Goal: Task Accomplishment & Management: Manage account settings

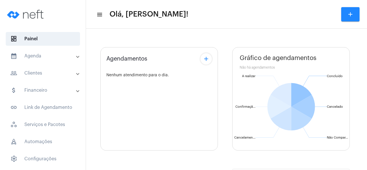
type input "[URL][DOMAIN_NAME]"
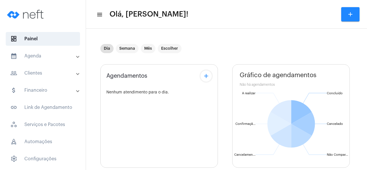
click at [43, 57] on mat-panel-title "calendar_month_outlined Agenda" at bounding box center [43, 56] width 66 height 7
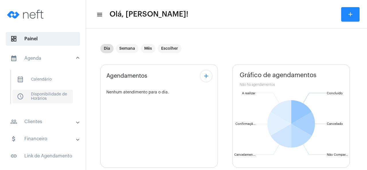
click at [64, 95] on span "schedule Disponibilidade de Horários" at bounding box center [42, 97] width 60 height 14
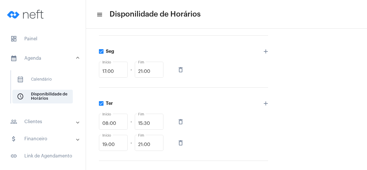
scroll to position [110, 0]
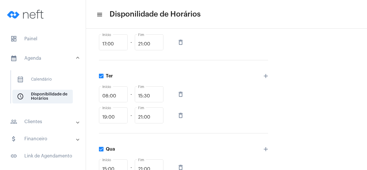
click at [182, 116] on mat-icon "delete_outline" at bounding box center [180, 115] width 7 height 7
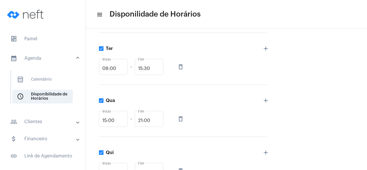
scroll to position [137, 0]
click at [109, 121] on input "15:00" at bounding box center [113, 120] width 22 height 5
click at [265, 101] on mat-icon "add" at bounding box center [265, 100] width 7 height 7
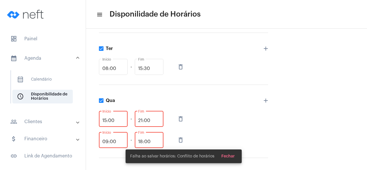
click at [117, 142] on input "09:00" at bounding box center [113, 141] width 22 height 5
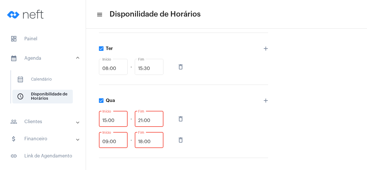
drag, startPoint x: 118, startPoint y: 121, endPoint x: 98, endPoint y: 121, distance: 20.1
click at [102, 121] on input "15:00" at bounding box center [113, 120] width 22 height 5
type input "18:00"
click at [180, 140] on mat-icon "delete_outline" at bounding box center [180, 140] width 7 height 7
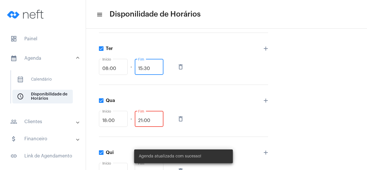
click at [148, 70] on input "15:30" at bounding box center [149, 68] width 22 height 5
drag, startPoint x: 138, startPoint y: 68, endPoint x: 155, endPoint y: 68, distance: 16.6
click at [155, 68] on input "15:30" at bounding box center [149, 68] width 22 height 5
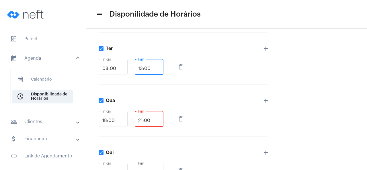
click at [220, 95] on div "Qua 18:00 Início - 21:00 Fim delete_outline add" at bounding box center [183, 111] width 169 height 52
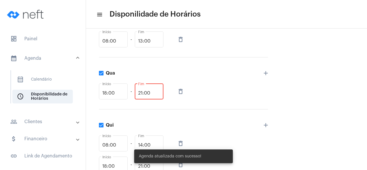
scroll to position [110, 0]
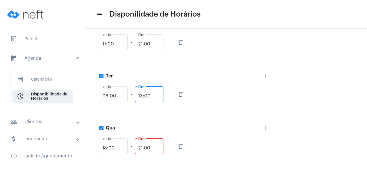
drag, startPoint x: 156, startPoint y: 95, endPoint x: 132, endPoint y: 95, distance: 23.2
click at [138, 95] on input "13:00" at bounding box center [149, 96] width 22 height 5
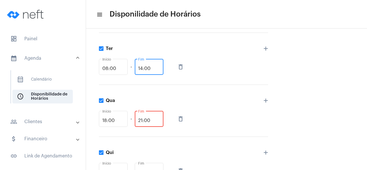
scroll to position [165, 0]
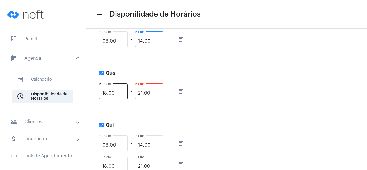
type input "14:00"
drag, startPoint x: 117, startPoint y: 93, endPoint x: 101, endPoint y: 93, distance: 16.0
click at [102, 93] on input "18:00" at bounding box center [113, 93] width 22 height 5
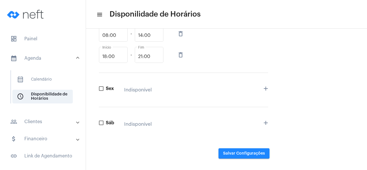
scroll to position [280, 0]
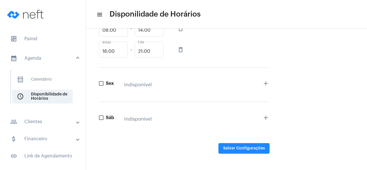
type input "17:30"
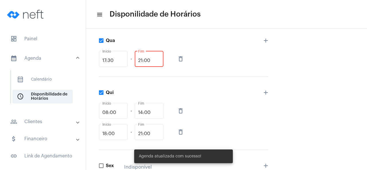
scroll to position [115, 0]
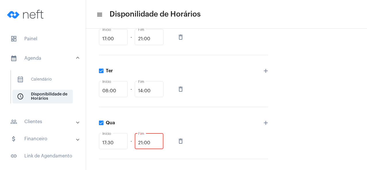
click at [42, 58] on mat-panel-title "calendar_month_outlined Agenda" at bounding box center [43, 58] width 66 height 7
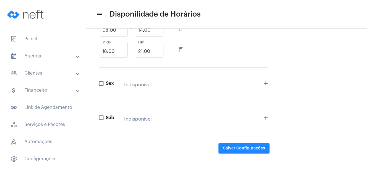
scroll to position [280, 0]
click at [31, 18] on img at bounding box center [26, 14] width 43 height 23
click at [33, 13] on img at bounding box center [26, 14] width 43 height 23
drag, startPoint x: 34, startPoint y: 36, endPoint x: 37, endPoint y: 36, distance: 3.8
click at [35, 36] on span "dashboard Painel" at bounding box center [43, 39] width 74 height 14
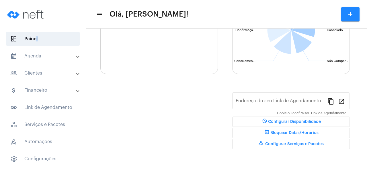
type input "[URL][DOMAIN_NAME]"
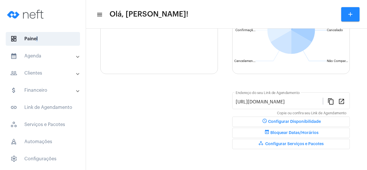
scroll to position [93, 0]
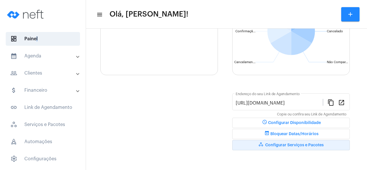
click at [294, 145] on span "workspaces_outlined Configurar Serviços e Pacotes" at bounding box center [290, 145] width 65 height 4
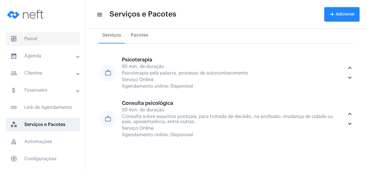
click at [34, 40] on span "dashboard Painel" at bounding box center [43, 39] width 74 height 14
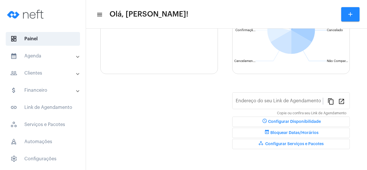
type input "[URL][DOMAIN_NAME]"
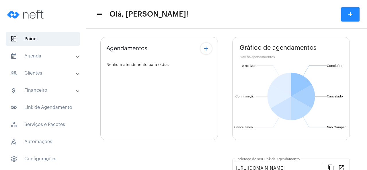
scroll to position [55, 0]
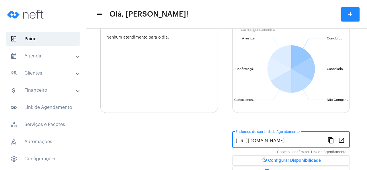
click at [281, 142] on input "[URL][DOMAIN_NAME]" at bounding box center [278, 141] width 87 height 5
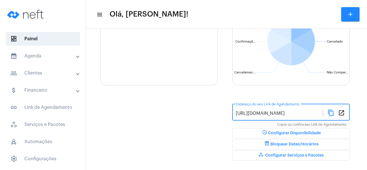
click at [288, 156] on span "workspaces_outlined Configurar Serviços e Pacotes" at bounding box center [290, 156] width 65 height 4
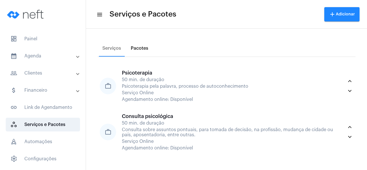
click at [141, 47] on div "Pacotes" at bounding box center [139, 48] width 17 height 5
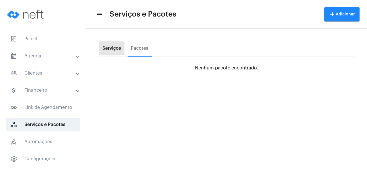
click at [111, 50] on div "Serviços" at bounding box center [111, 48] width 19 height 5
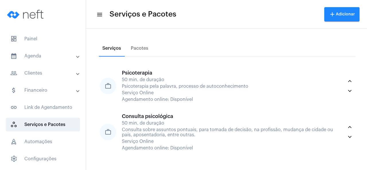
scroll to position [33, 0]
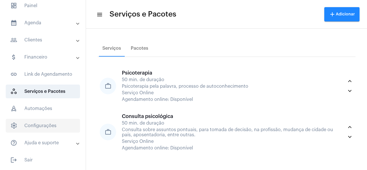
drag, startPoint x: 54, startPoint y: 128, endPoint x: 75, endPoint y: 126, distance: 21.1
click at [54, 128] on span "settings Configurações" at bounding box center [43, 126] width 74 height 14
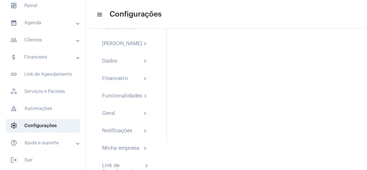
scroll to position [53, 0]
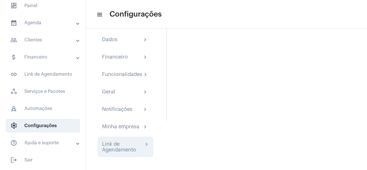
click at [138, 145] on div "Link de Agendamento" at bounding box center [122, 146] width 41 height 11
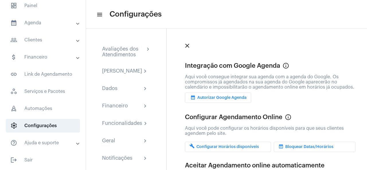
click at [54, 23] on mat-panel-title "calendar_month_outlined Agenda" at bounding box center [43, 22] width 66 height 7
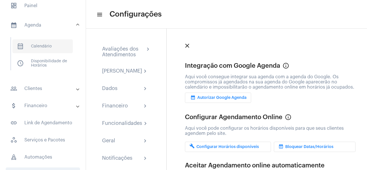
click at [50, 48] on span "calendar_month_outlined Calendário" at bounding box center [42, 47] width 60 height 14
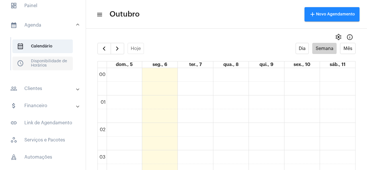
click at [46, 59] on span "schedule Disponibilidade de Horários" at bounding box center [42, 64] width 60 height 14
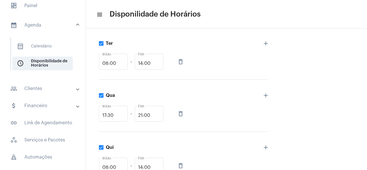
scroll to position [88, 0]
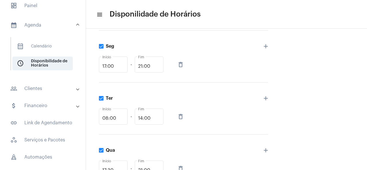
click at [100, 14] on mat-icon "menu" at bounding box center [99, 14] width 6 height 7
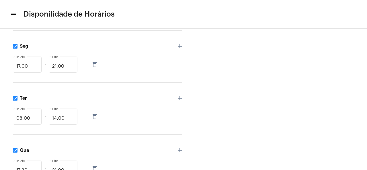
click at [12, 13] on mat-icon "menu" at bounding box center [13, 14] width 6 height 7
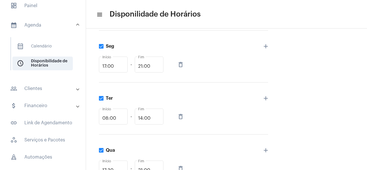
scroll to position [33, 0]
click at [45, 45] on span "calendar_month_outlined Calendário" at bounding box center [42, 47] width 60 height 14
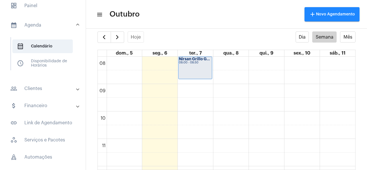
scroll to position [330, 0]
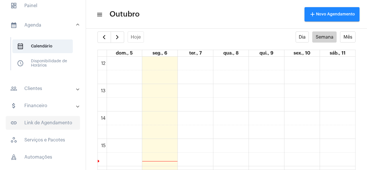
click at [63, 124] on span "link_outlined Link de Agendamento" at bounding box center [43, 123] width 74 height 14
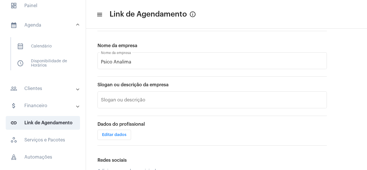
scroll to position [109, 0]
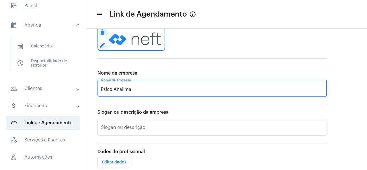
drag, startPoint x: 101, startPoint y: 89, endPoint x: 133, endPoint y: 89, distance: 31.5
click at [133, 89] on input "Psico Analima" at bounding box center [212, 89] width 222 height 5
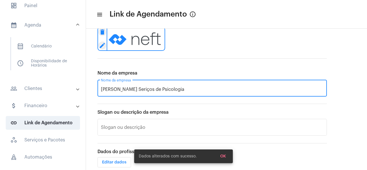
click at [160, 89] on input "[PERSON_NAME] Seriços de Psicologia" at bounding box center [212, 89] width 222 height 5
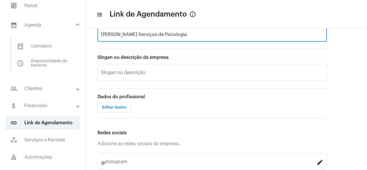
scroll to position [191, 0]
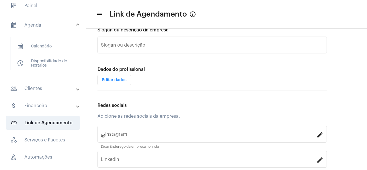
type input "[PERSON_NAME] Serviços de Psicologia"
click at [117, 78] on span "Editar dados" at bounding box center [114, 80] width 24 height 4
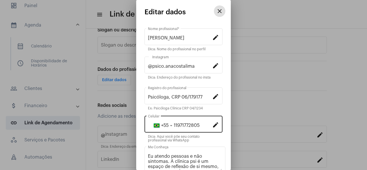
scroll to position [55, 0]
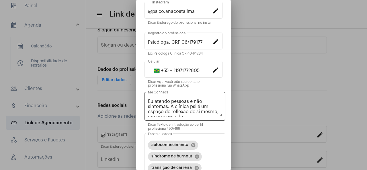
click at [199, 106] on textarea "Eu atendo pessoas e não sintomas. A clínica psi é um espaço de reflexão de si m…" at bounding box center [185, 108] width 74 height 18
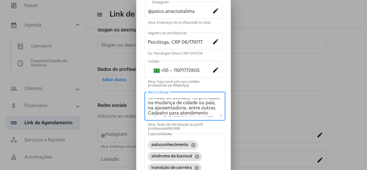
scroll to position [70, 0]
drag, startPoint x: 148, startPoint y: 109, endPoint x: 217, endPoint y: 115, distance: 69.0
click at [217, 115] on textarea "Eu atendo pessoas e não sintomas. A clínica psi é um espaço de reflexão de si m…" at bounding box center [185, 108] width 74 height 18
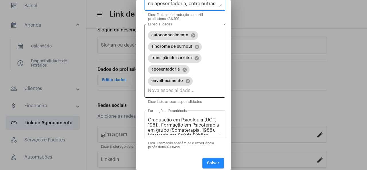
scroll to position [179, 0]
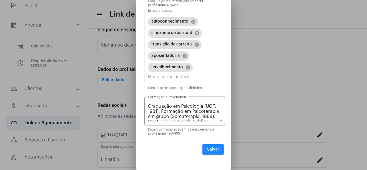
type textarea "Eu atendo pessoas e não sintomas. A clínica psi é um espaço de reflexão de si m…"
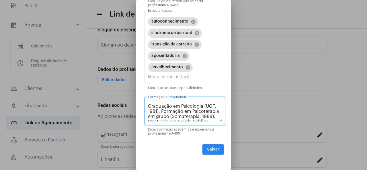
click at [204, 117] on textarea "Graduação em Psicologia (UGF, 1981), Formação em Psicoterapia em grupo (Somater…" at bounding box center [185, 112] width 74 height 18
click at [181, 108] on textarea "Graduação em Psicologia (UGF, 1981), Formação em Psicoterapia em grupo (Somater…" at bounding box center [185, 112] width 74 height 18
click at [189, 115] on textarea "Graduação em Psicologia (UGF, 1981), Formação em Psicoterapia em grupo (Somater…" at bounding box center [185, 112] width 74 height 18
click at [182, 114] on textarea "Graduação em Psicologia (UGF, 1981), Formação em Psicoterapia em grupo (Somater…" at bounding box center [185, 112] width 74 height 18
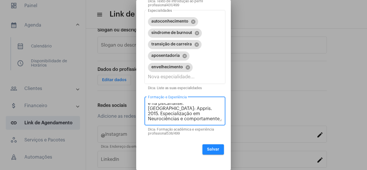
click at [186, 115] on textarea "Graduação em Psicologia (UGF, 1981), Formação em Psicoterapia em grupo (Somater…" at bounding box center [185, 112] width 74 height 18
click at [219, 114] on textarea "Graduação em Psicologia (UGF, 1981), Formação em Psicoterapia em grupo (Somater…" at bounding box center [185, 112] width 74 height 18
click at [219, 115] on textarea "Graduação em Psicologia (UGF, 1981), Formação em Psicoterapia em grupo (Somater…" at bounding box center [185, 112] width 74 height 18
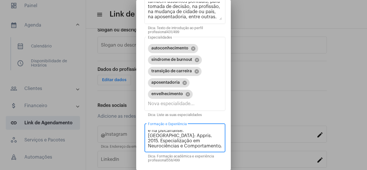
click at [161, 136] on textarea "Graduação em Psicologia (UGF, 1981), Formação em Psicoterapia em grupo (Somater…" at bounding box center [185, 139] width 74 height 18
click at [162, 139] on textarea "Graduação em Psicologia (UGF, 1981), Formação em Psicoterapia em grupo (Somater…" at bounding box center [185, 139] width 74 height 18
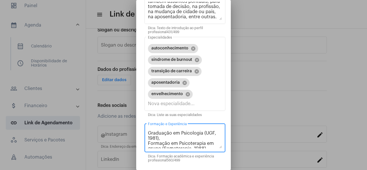
scroll to position [16, 0]
click at [179, 144] on textarea "Graduação em Psicologia (UGF, 1981), Formação em Psicoterapia em grupo (Somater…" at bounding box center [185, 139] width 74 height 18
click at [151, 140] on textarea "Graduação em Psicologia (UGF, 1981), Formação em Psicoterapia em grupo (Somater…" at bounding box center [185, 139] width 74 height 18
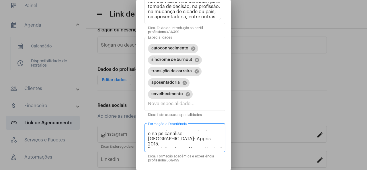
click at [162, 141] on textarea "Graduação em Psicologia (UGF, 1981), Formação em Psicoterapia em grupo (Somater…" at bounding box center [185, 139] width 74 height 18
click at [170, 139] on textarea "Graduação em Psicologia (UGF, 1981), Formação em Psicoterapia em grupo (Somater…" at bounding box center [185, 139] width 74 height 18
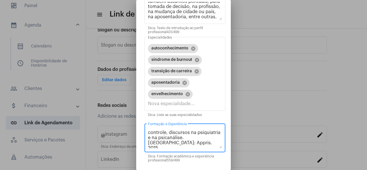
scroll to position [63, 0]
click at [148, 132] on textarea "Graduação em Psicologia (UGF, 1981), Formação em Psicoterapia em grupo (Somater…" at bounding box center [185, 139] width 74 height 18
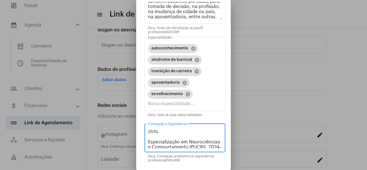
click at [150, 131] on textarea "Graduação em Psicologia (UGF, 1981), Formação em Psicoterapia em grupo (Somater…" at bounding box center [185, 139] width 74 height 18
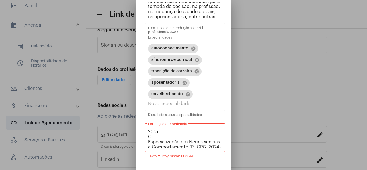
scroll to position [62, 0]
paste textarea "Uso terapêutico da cannabis sativa"
click at [189, 134] on textarea "Graduação em Psicologia (UGF, 1981), Formação em Psicoterapia em grupo (Somater…" at bounding box center [185, 139] width 74 height 18
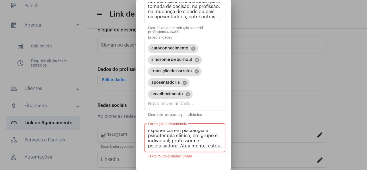
scroll to position [79, 0]
click at [201, 143] on textarea "Graduação em Psicologia (UGF, 1981), Formação em Psicoterapia em grupo (Somater…" at bounding box center [185, 139] width 74 height 18
click at [215, 139] on textarea "Graduação em Psicologia (UGF, 1981), Formação em Psicoterapia em grupo (Somater…" at bounding box center [185, 139] width 74 height 18
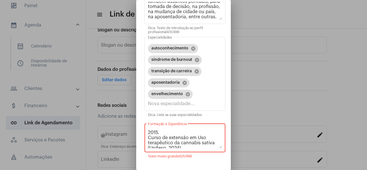
click at [182, 144] on textarea "Graduação em Psicologia (UGF, 1981), Formação em Psicoterapia em grupo (Somater…" at bounding box center [185, 139] width 74 height 18
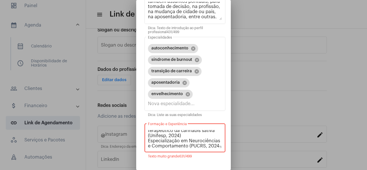
scroll to position [80, 0]
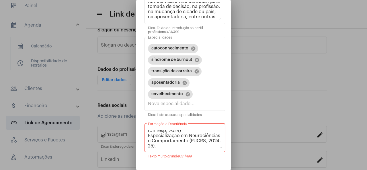
click at [177, 143] on textarea "Graduação em Psicologia (UGF, 1981), Formação em Psicoterapia em grupo (Somater…" at bounding box center [185, 139] width 74 height 18
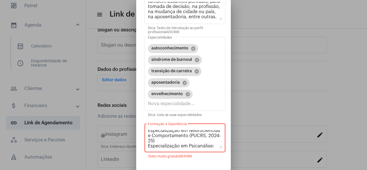
click at [198, 147] on textarea "Graduação em Psicologia (UGF, 1981), Formação em Psicoterapia em grupo (Somater…" at bounding box center [185, 139] width 74 height 18
click at [203, 147] on textarea "Graduação em Psicologia (UGF, 1981), Formação em Psicoterapia em grupo (Somater…" at bounding box center [185, 139] width 74 height 18
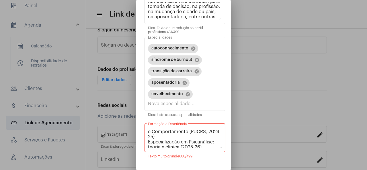
drag, startPoint x: 195, startPoint y: 143, endPoint x: 202, endPoint y: 141, distance: 7.3
click at [196, 143] on textarea "Graduação em Psicologia (UGF, 1981), Formação em Psicoterapia em grupo (Somater…" at bounding box center [185, 139] width 74 height 18
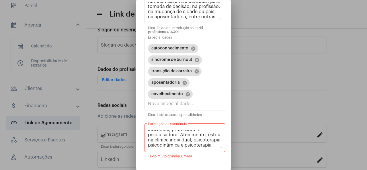
scroll to position [179, 0]
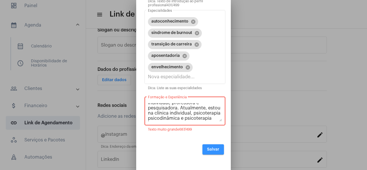
click at [215, 151] on span "Salvar" at bounding box center [213, 150] width 12 height 4
click at [216, 147] on button "Salvar" at bounding box center [212, 150] width 21 height 10
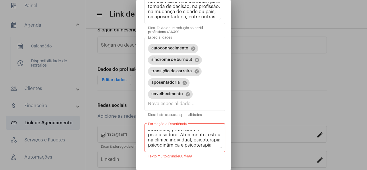
click at [173, 146] on textarea "Graduação em Psicologia (UGF, 1981), Formação em Psicoterapia em grupo (Somater…" at bounding box center [185, 139] width 74 height 18
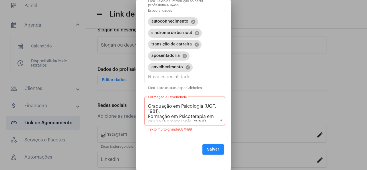
click at [194, 109] on textarea "Graduação em Psicologia (UGF, 1981), Formação em Psicoterapia em grupo (Somater…" at bounding box center [185, 112] width 74 height 18
click at [161, 112] on textarea "Graduação em Psicologia (UGF, 1981), Formação em Psicoterapia em grupo (Somater…" at bounding box center [185, 112] width 74 height 18
click at [189, 116] on textarea "Graduação em Psicologia (UGF, 1981), Formação em Psicoterapia em grupo (Somater…" at bounding box center [185, 112] width 74 height 18
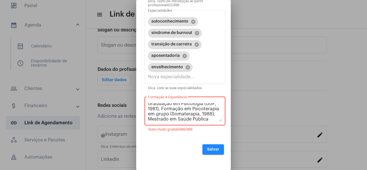
click at [201, 115] on textarea "Graduação em Psicologia (UGF, 1981), Formação em Psicoterapia em grupo (Somater…" at bounding box center [185, 112] width 74 height 18
click at [196, 119] on textarea "Graduação em Psicologia (UGF, 1981), Formação em Psicoterapia em grupo (Somater…" at bounding box center [185, 112] width 74 height 18
click at [196, 120] on textarea "Graduação em Psicologia (UGF, 1981), Formação em Psicoterapia em grupo (Somater…" at bounding box center [185, 112] width 74 height 18
click at [205, 111] on textarea "Graduação em Psicologia (UGF, 1981), Formação em Psicoterapia em grupo (Somater…" at bounding box center [185, 112] width 74 height 18
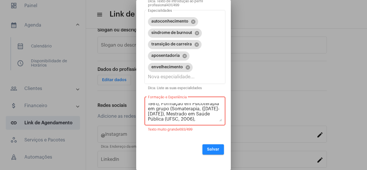
click at [148, 114] on div "Graduação em Psicologia (UGF, 1981), Formação em Psicoterapia em grupo (Somater…" at bounding box center [184, 111] width 81 height 30
click at [148, 114] on textarea "Graduação em Psicologia (UGF, 1981), Formação em Psicoterapia em grupo (Somater…" at bounding box center [185, 112] width 74 height 18
click at [200, 121] on textarea "Graduação em Psicologia (UGF, 1981), Formação em Psicoterapia em grupo (Somater…" at bounding box center [185, 112] width 74 height 18
drag, startPoint x: 148, startPoint y: 119, endPoint x: 190, endPoint y: 116, distance: 42.5
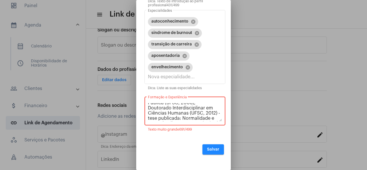
click at [190, 116] on textarea "Graduação em Psicologia (UGF, 1981), Formação em Psicoterapia em grupo (Somater…" at bounding box center [185, 112] width 74 height 18
click at [198, 117] on textarea "Graduação em Psicologia (UGF, 1981), Formação em Psicoterapia em grupo (Somater…" at bounding box center [185, 112] width 74 height 18
click at [207, 117] on textarea "Graduação em Psicologia (UGF, 1981), Formação em Psicoterapia em grupo (Somater…" at bounding box center [185, 112] width 74 height 18
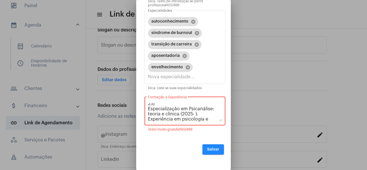
drag, startPoint x: 149, startPoint y: 115, endPoint x: 213, endPoint y: 119, distance: 64.3
click at [213, 119] on textarea "Graduação em Psicologia (UGF, 1981), Formação em Psicoterapia em grupo (Somater…" at bounding box center [185, 112] width 74 height 18
drag, startPoint x: 202, startPoint y: 118, endPoint x: 148, endPoint y: 109, distance: 54.6
click at [148, 109] on textarea "Graduação em Psicologia (UGF, 1981), Formação em Psicoterapia em grupo (Somater…" at bounding box center [185, 112] width 74 height 18
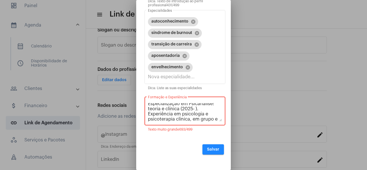
drag, startPoint x: 149, startPoint y: 109, endPoint x: 211, endPoint y: 110, distance: 62.4
click at [211, 110] on textarea "Graduação em Psicologia (UGF, 1981), Formação em Psicoterapia em grupo (Somater…" at bounding box center [185, 112] width 74 height 18
drag, startPoint x: 148, startPoint y: 109, endPoint x: 178, endPoint y: 119, distance: 31.2
click at [178, 119] on textarea "Graduação em Psicologia (UGF, 1981), Formação em Psicoterapia em grupo (Somater…" at bounding box center [185, 112] width 74 height 18
drag, startPoint x: 149, startPoint y: 109, endPoint x: 192, endPoint y: 110, distance: 43.8
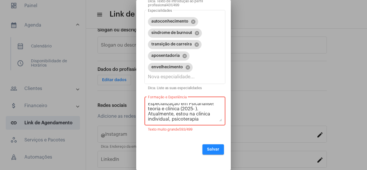
click at [192, 110] on textarea "Graduação em Psicologia (UGF, 1981), Formação em Psicoterapia em grupo (Somater…" at bounding box center [185, 112] width 74 height 18
click at [174, 115] on textarea "Graduação em Psicologia (UGF, 1981), Formação em Psicoterapia em grupo (Somater…" at bounding box center [185, 112] width 74 height 18
drag, startPoint x: 172, startPoint y: 115, endPoint x: 211, endPoint y: 118, distance: 39.6
click at [211, 118] on textarea "Graduação em Psicologia (UGF, 1981), Formação em Psicoterapia em grupo (Somater…" at bounding box center [185, 112] width 74 height 18
click at [180, 117] on textarea "Graduação em Psicologia (UGF, 1981), Formação em Psicoterapia em grupo (Somater…" at bounding box center [185, 112] width 74 height 18
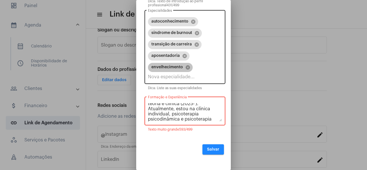
scroll to position [152, 0]
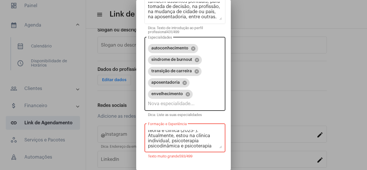
type textarea "Graduação em Psicologia (UGF, 1981), Formação em Psicoterapia em grupo (Somater…"
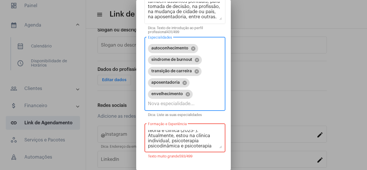
click at [186, 105] on input "Especialidades" at bounding box center [185, 103] width 74 height 5
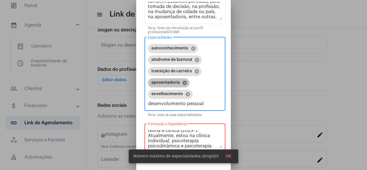
type input "desenvolvimento pessoal"
click at [184, 84] on mat-icon "cancel" at bounding box center [184, 82] width 5 height 5
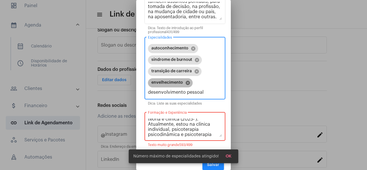
click at [186, 83] on mat-icon "cancel" at bounding box center [187, 82] width 5 height 5
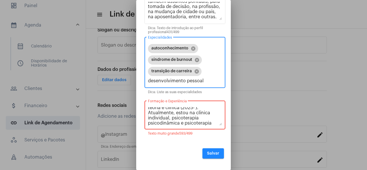
click at [209, 83] on input "desenvolvimento pessoal" at bounding box center [185, 80] width 74 height 5
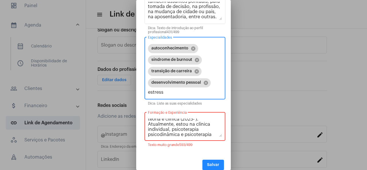
type input "estresse"
click at [199, 95] on input "estresse" at bounding box center [185, 92] width 74 height 5
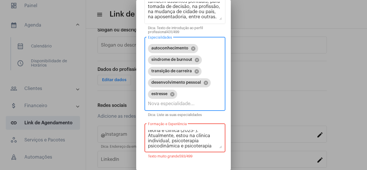
click at [179, 105] on input "Especialidades" at bounding box center [185, 103] width 74 height 5
type input "sss"
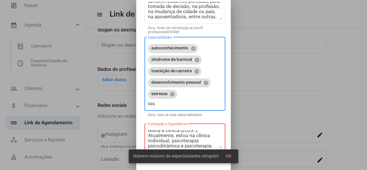
drag, startPoint x: 159, startPoint y: 105, endPoint x: 144, endPoint y: 105, distance: 14.6
click at [148, 105] on input "sss" at bounding box center [185, 103] width 74 height 5
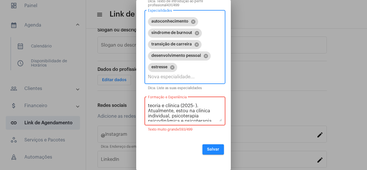
scroll to position [101, 0]
click at [168, 119] on textarea "Graduação em Psicologia (UGF, 1981), Formação em Psicoterapia em grupo (Somater…" at bounding box center [185, 112] width 74 height 18
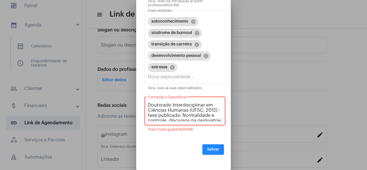
scroll to position [40, 0]
drag, startPoint x: 148, startPoint y: 106, endPoint x: 176, endPoint y: 118, distance: 30.3
click at [176, 118] on textarea "Graduação em Psicologia (UGF, 1981), Formação em Psicoterapia em grupo (Somater…" at bounding box center [185, 112] width 74 height 18
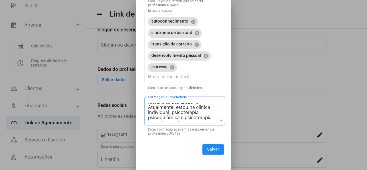
scroll to position [1, 0]
drag, startPoint x: 148, startPoint y: 110, endPoint x: 182, endPoint y: 119, distance: 34.7
click at [182, 120] on textarea "Curso de extensão em Uso terapêutico da cannabis sativa (Unifesp, 2024), Especi…" at bounding box center [185, 112] width 74 height 18
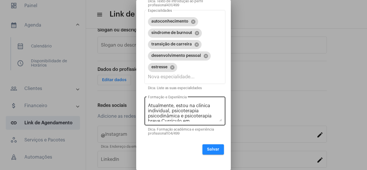
click at [149, 101] on div "Atualmente, estou na clínica individual, psicoterapia psicodinâmica e psicotera…" at bounding box center [185, 111] width 74 height 30
click at [150, 102] on div "Atualmente, estou na clínica individual, psicoterapia psicodinâmica e psicotera…" at bounding box center [185, 111] width 74 height 30
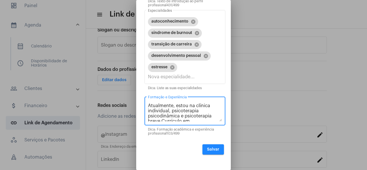
click at [164, 111] on textarea "Atualmente, estou na clínica individual, psicoterapia psicodinâmica e psicotera…" at bounding box center [185, 112] width 74 height 18
drag, startPoint x: 148, startPoint y: 113, endPoint x: 152, endPoint y: 113, distance: 3.2
click at [149, 113] on textarea "Atualmente, estou na clínica individual, psicoterapia psicodinâmica e psicotera…" at bounding box center [185, 112] width 74 height 18
drag, startPoint x: 175, startPoint y: 107, endPoint x: 188, endPoint y: 107, distance: 12.3
click at [188, 106] on textarea "Atualmente, estou na clínica individual, psicoterapia psicodinâmica e psicotera…" at bounding box center [185, 112] width 74 height 18
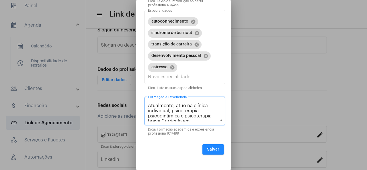
click at [172, 113] on textarea "Atualmente, atuo na clínica individual, psicoterapia psicodinâmica e psicoterap…" at bounding box center [185, 112] width 74 height 18
click at [162, 119] on textarea "Atualmente, atuo na clínica individual, com psicoterapia psicodinâmica e psicot…" at bounding box center [185, 112] width 74 height 18
drag, startPoint x: 179, startPoint y: 121, endPoint x: 190, endPoint y: 119, distance: 11.1
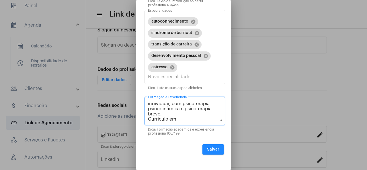
click at [180, 121] on textarea "Atualmente, atuo na clínica individual, com psicoterapia psicodinâmica e psicot…" at bounding box center [185, 112] width 74 height 18
paste textarea "[URL][DOMAIN_NAME][DOMAIN_NAME]"
drag, startPoint x: 183, startPoint y: 119, endPoint x: 148, endPoint y: 106, distance: 37.3
click at [148, 106] on textarea "Atualmente, atuo na clínica individual, com psicoterapia psicodinâmica e psicot…" at bounding box center [185, 112] width 74 height 18
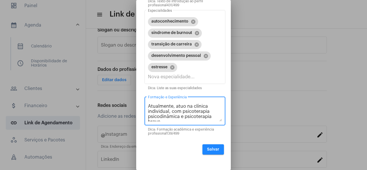
scroll to position [14, 0]
drag, startPoint x: 177, startPoint y: 114, endPoint x: 214, endPoint y: 117, distance: 37.1
click at [214, 117] on textarea "Atualmente, atuo na clínica individual, com psicoterapia psicodinâmica e psicot…" at bounding box center [185, 112] width 74 height 18
paste textarea "[URL][DOMAIN_NAME]"
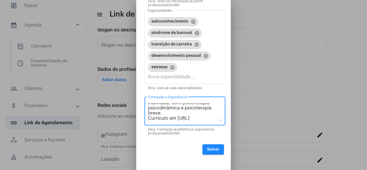
scroll to position [18, 0]
click at [178, 109] on textarea "Atualmente, atuo na clínica individual, com psicoterapia psicodinâmica e psicot…" at bounding box center [185, 112] width 74 height 18
click at [163, 114] on textarea "Atualmente, atuo na clínica individual, com psicoterapia psicodinâmica e psicot…" at bounding box center [185, 112] width 74 height 18
click at [148, 120] on textarea "Atualmente, atuo na clínica individual, com psicoterapia psicodinâmica e psicot…" at bounding box center [185, 112] width 74 height 18
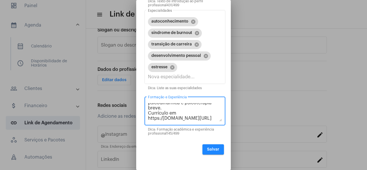
drag, startPoint x: 148, startPoint y: 115, endPoint x: 222, endPoint y: 124, distance: 74.8
click at [222, 122] on textarea "Atualmente, atuo na clínica individual, com psicoterapia psicodinâmica e psicot…" at bounding box center [185, 112] width 74 height 18
paste textarea "[URL][DOMAIN_NAME]"
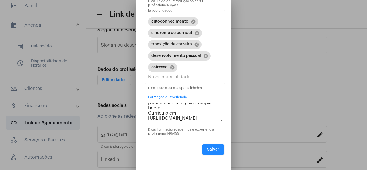
type textarea "Atualmente, atuo na clínica individual, com psicoterapia psicodinâmica e psicot…"
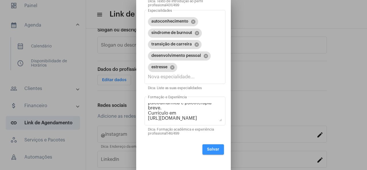
click at [215, 151] on span "Salvar" at bounding box center [213, 150] width 12 height 4
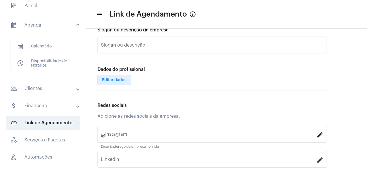
scroll to position [219, 0]
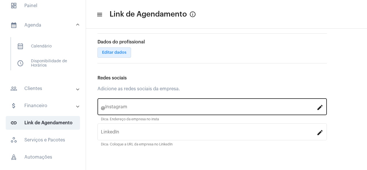
click at [115, 107] on input "Instagram" at bounding box center [210, 108] width 211 height 5
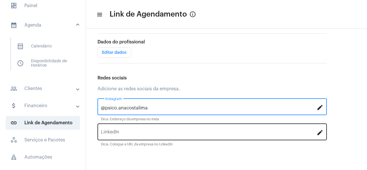
type input "psico.anacostalima"
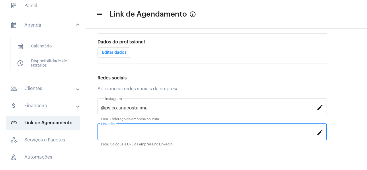
drag, startPoint x: 108, startPoint y: 133, endPoint x: 62, endPoint y: 133, distance: 46.4
click at [101, 133] on input "LinkedIn" at bounding box center [208, 133] width 215 height 5
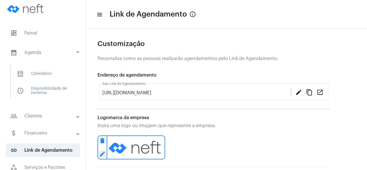
scroll to position [0, 0]
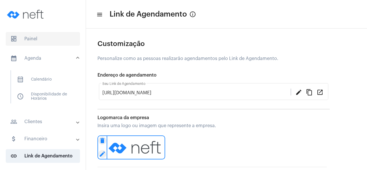
click at [42, 38] on span "dashboard Painel" at bounding box center [43, 39] width 74 height 14
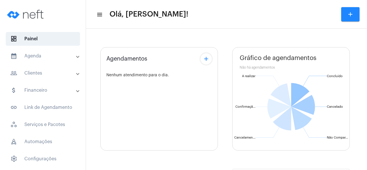
type input "[URL][DOMAIN_NAME]"
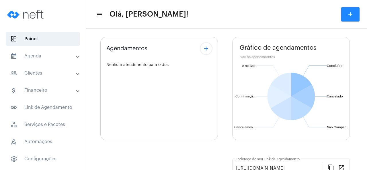
scroll to position [93, 0]
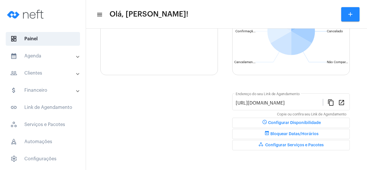
drag, startPoint x: 331, startPoint y: 102, endPoint x: 305, endPoint y: 90, distance: 27.7
click at [330, 102] on mat-icon "content_copy" at bounding box center [330, 102] width 7 height 7
click at [49, 53] on mat-panel-title "calendar_month_outlined Agenda" at bounding box center [43, 56] width 66 height 7
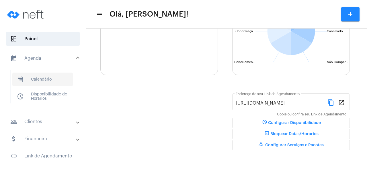
click at [53, 78] on span "calendar_month_outlined Calendário" at bounding box center [42, 80] width 60 height 14
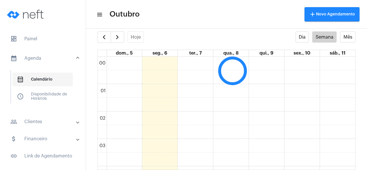
scroll to position [11, 0]
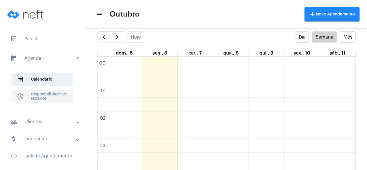
click at [42, 92] on span "schedule Disponibilidade de Horários" at bounding box center [42, 97] width 60 height 14
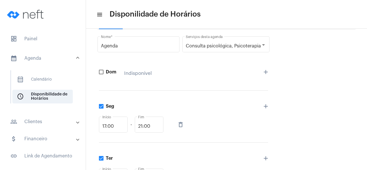
scroll to position [55, 0]
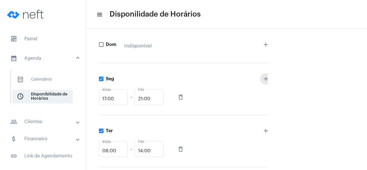
click at [266, 78] on mat-icon "add" at bounding box center [265, 79] width 7 height 7
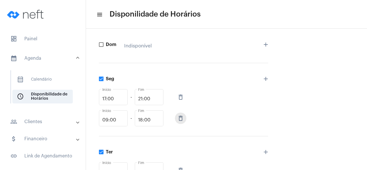
click at [184, 119] on mat-icon "delete_outline" at bounding box center [180, 118] width 7 height 7
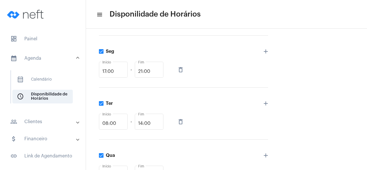
scroll to position [110, 0]
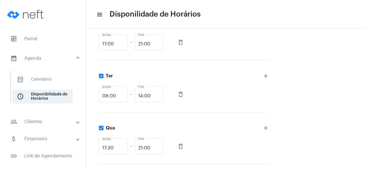
click at [265, 76] on mat-icon "add" at bounding box center [265, 76] width 7 height 7
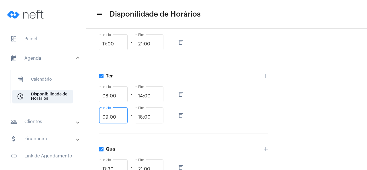
click at [113, 117] on input "09:00" at bounding box center [113, 117] width 22 height 5
drag, startPoint x: 116, startPoint y: 117, endPoint x: 92, endPoint y: 118, distance: 24.1
click at [102, 118] on input "09:00" at bounding box center [113, 117] width 22 height 5
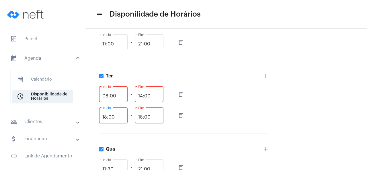
type input "18:00"
drag, startPoint x: 150, startPoint y: 117, endPoint x: 123, endPoint y: 117, distance: 27.2
click at [138, 117] on input "18:00" at bounding box center [149, 117] width 22 height 5
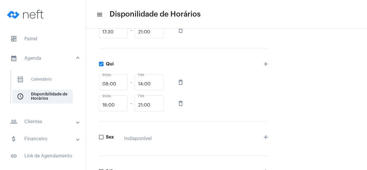
scroll to position [301, 0]
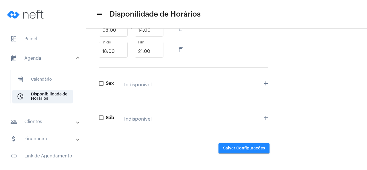
type input "19:00"
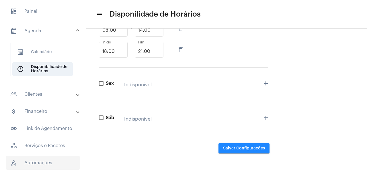
scroll to position [55, 0]
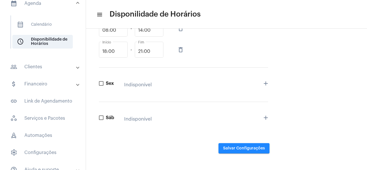
click at [76, 67] on mat-panel-title "people_outline Clientes" at bounding box center [43, 67] width 66 height 7
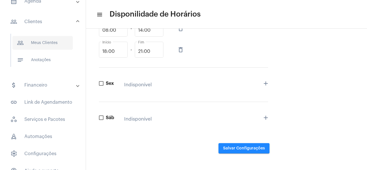
click at [38, 40] on span "people_outline Meus Clientes" at bounding box center [42, 43] width 60 height 14
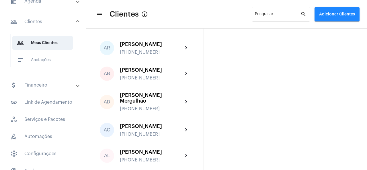
click at [326, 15] on span "Adicionar Clientes" at bounding box center [337, 14] width 36 height 4
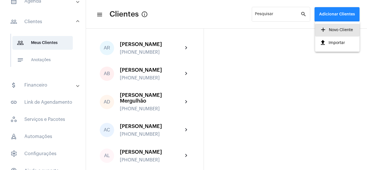
click at [332, 26] on span "add Novo Cliente" at bounding box center [335, 30] width 33 height 10
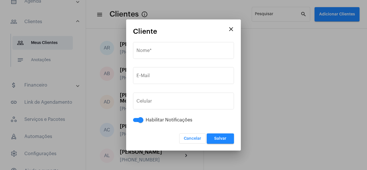
click at [268, 77] on div at bounding box center [183, 85] width 367 height 170
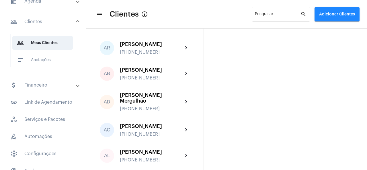
click at [56, 86] on mat-panel-title "attach_money Financeiro" at bounding box center [43, 85] width 66 height 7
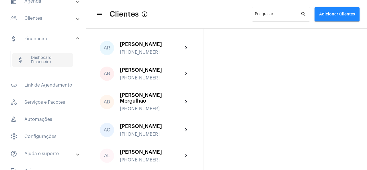
click at [43, 62] on span "attach_money Dashboard Financeiro" at bounding box center [42, 60] width 60 height 14
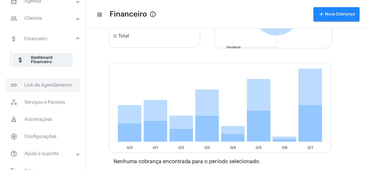
click at [59, 86] on span "link_outlined Link de Agendamento" at bounding box center [43, 85] width 74 height 14
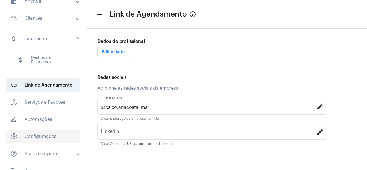
click at [57, 134] on span "settings Configurações" at bounding box center [43, 137] width 74 height 14
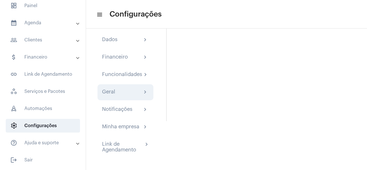
scroll to position [27, 0]
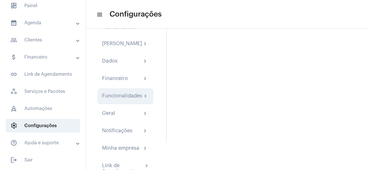
click at [145, 100] on mat-icon "chevron_right" at bounding box center [145, 96] width 7 height 7
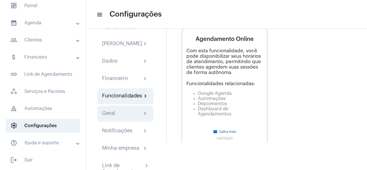
click at [145, 115] on div "Geral chevron_right" at bounding box center [125, 114] width 56 height 16
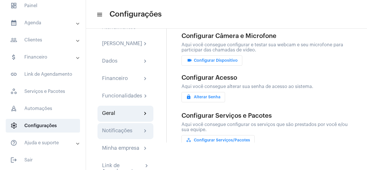
click at [142, 135] on div "Notificações chevron_right" at bounding box center [125, 131] width 47 height 7
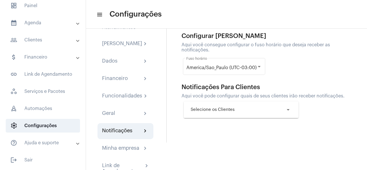
click at [287, 111] on mat-icon "arrow_drop_down" at bounding box center [287, 110] width 7 height 7
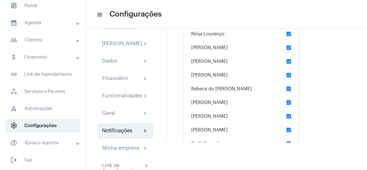
scroll to position [522, 0]
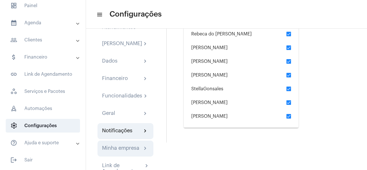
click at [139, 152] on div "Minha empresa chevron_right" at bounding box center [125, 148] width 47 height 7
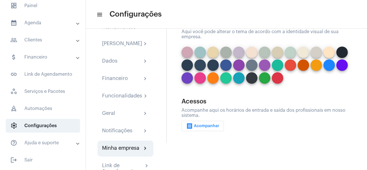
scroll to position [53, 0]
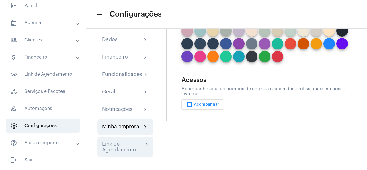
click at [143, 146] on mat-icon "chevron_right" at bounding box center [145, 144] width 5 height 7
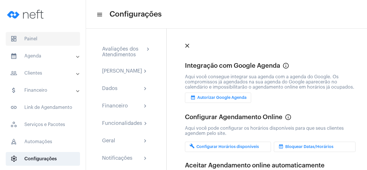
click at [41, 37] on span "dashboard Painel" at bounding box center [43, 39] width 74 height 14
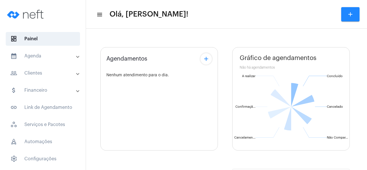
type input "[URL][DOMAIN_NAME]"
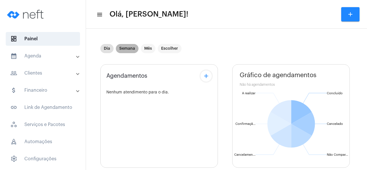
click at [133, 49] on mat-chip "Semana" at bounding box center [127, 48] width 23 height 9
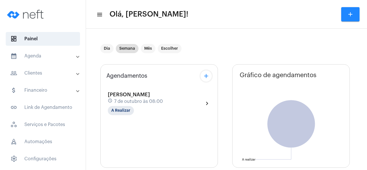
scroll to position [55, 0]
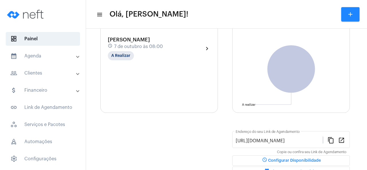
click at [42, 72] on mat-panel-title "people_outline Clientes" at bounding box center [43, 73] width 66 height 7
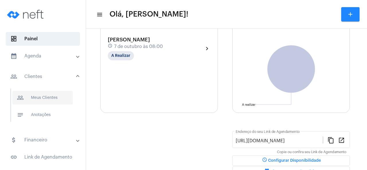
click at [54, 97] on span "people_outline Meus Clientes" at bounding box center [42, 98] width 60 height 14
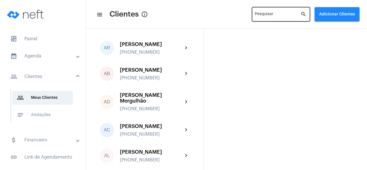
click at [264, 13] on input "Pesquisar" at bounding box center [278, 15] width 46 height 5
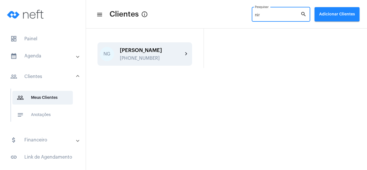
type input "nir"
click at [150, 53] on div "[PERSON_NAME]" at bounding box center [151, 51] width 63 height 6
